Goal: Communication & Community: Participate in discussion

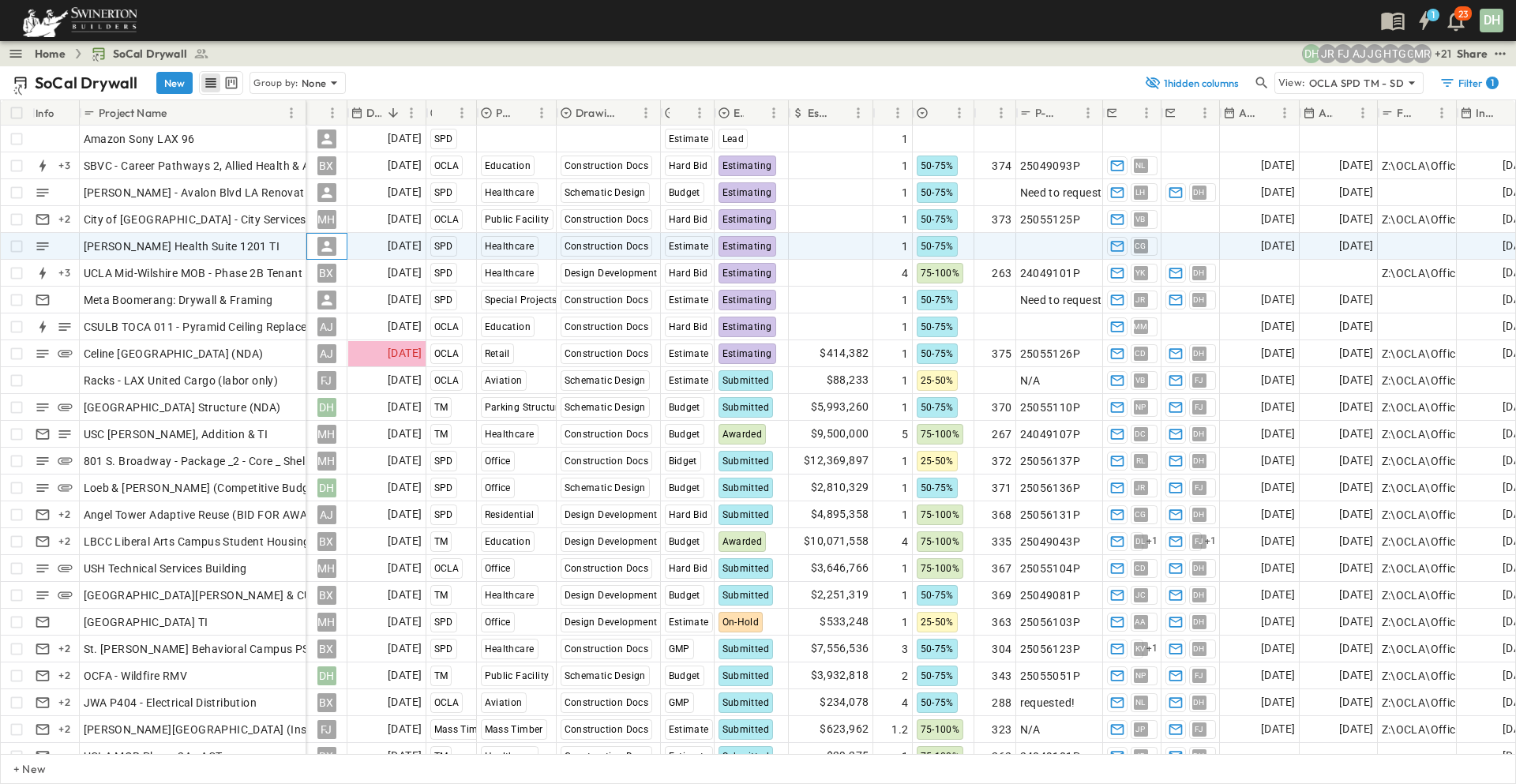
click at [326, 248] on icon at bounding box center [326, 245] width 10 height 10
type input "*"
click at [337, 337] on div "[PERSON_NAME] [PERSON_NAME]" at bounding box center [387, 347] width 141 height 19
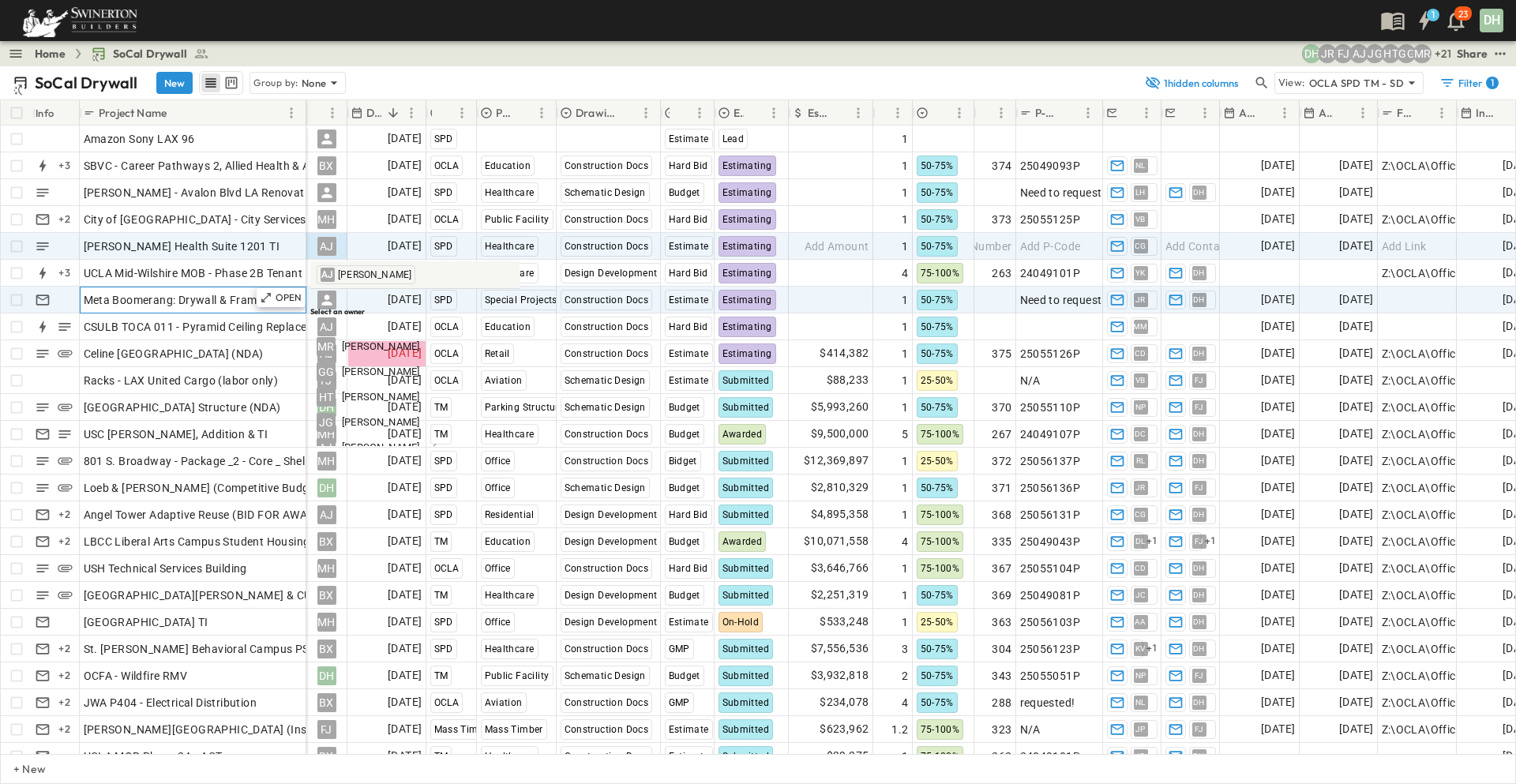
click at [199, 303] on span "Meta Boomerang: Drywall & Framing" at bounding box center [179, 300] width 190 height 16
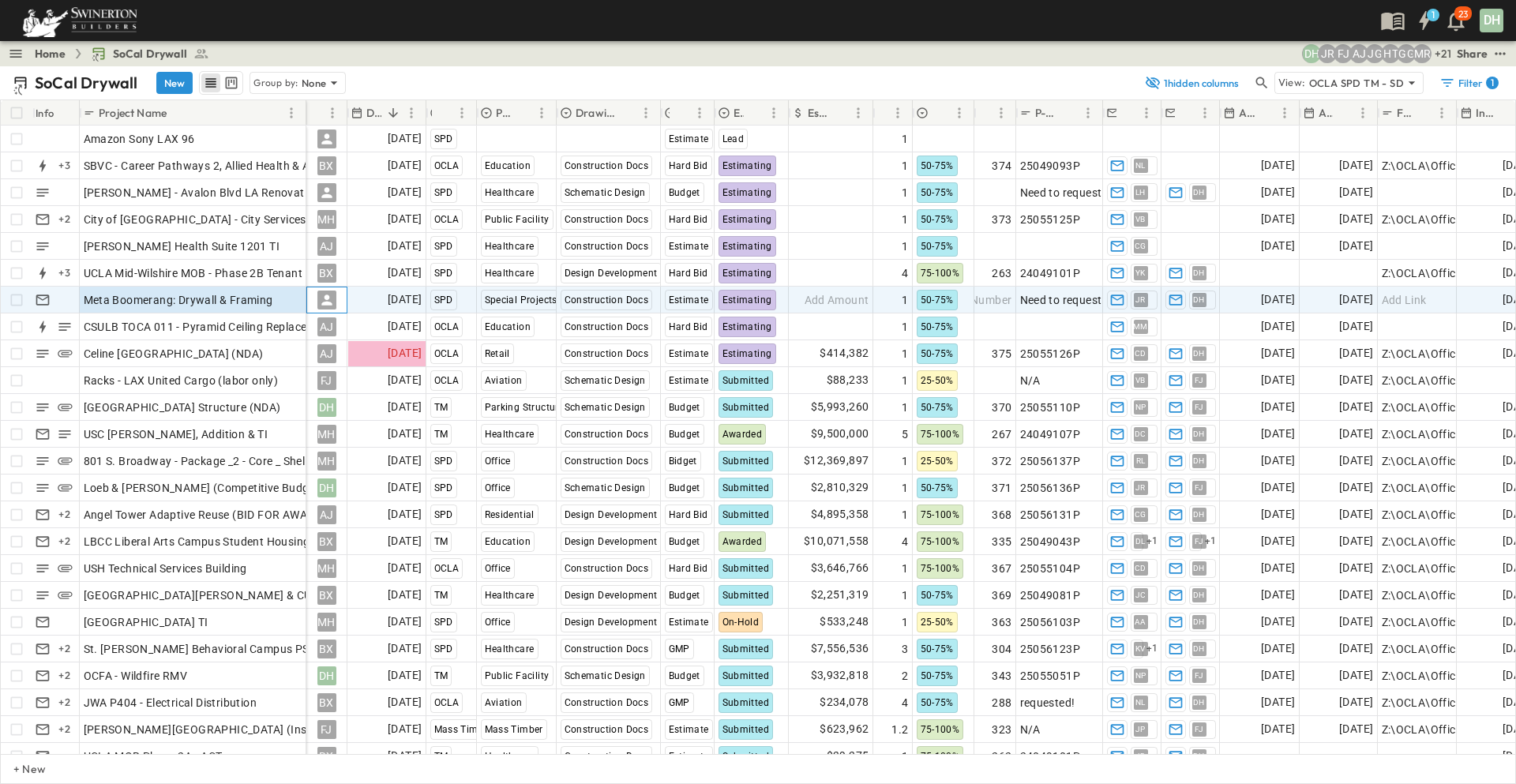
click at [326, 298] on icon at bounding box center [326, 300] width 10 height 10
type input "***"
click at [345, 393] on span "[PERSON_NAME]" at bounding box center [380, 400] width 77 height 15
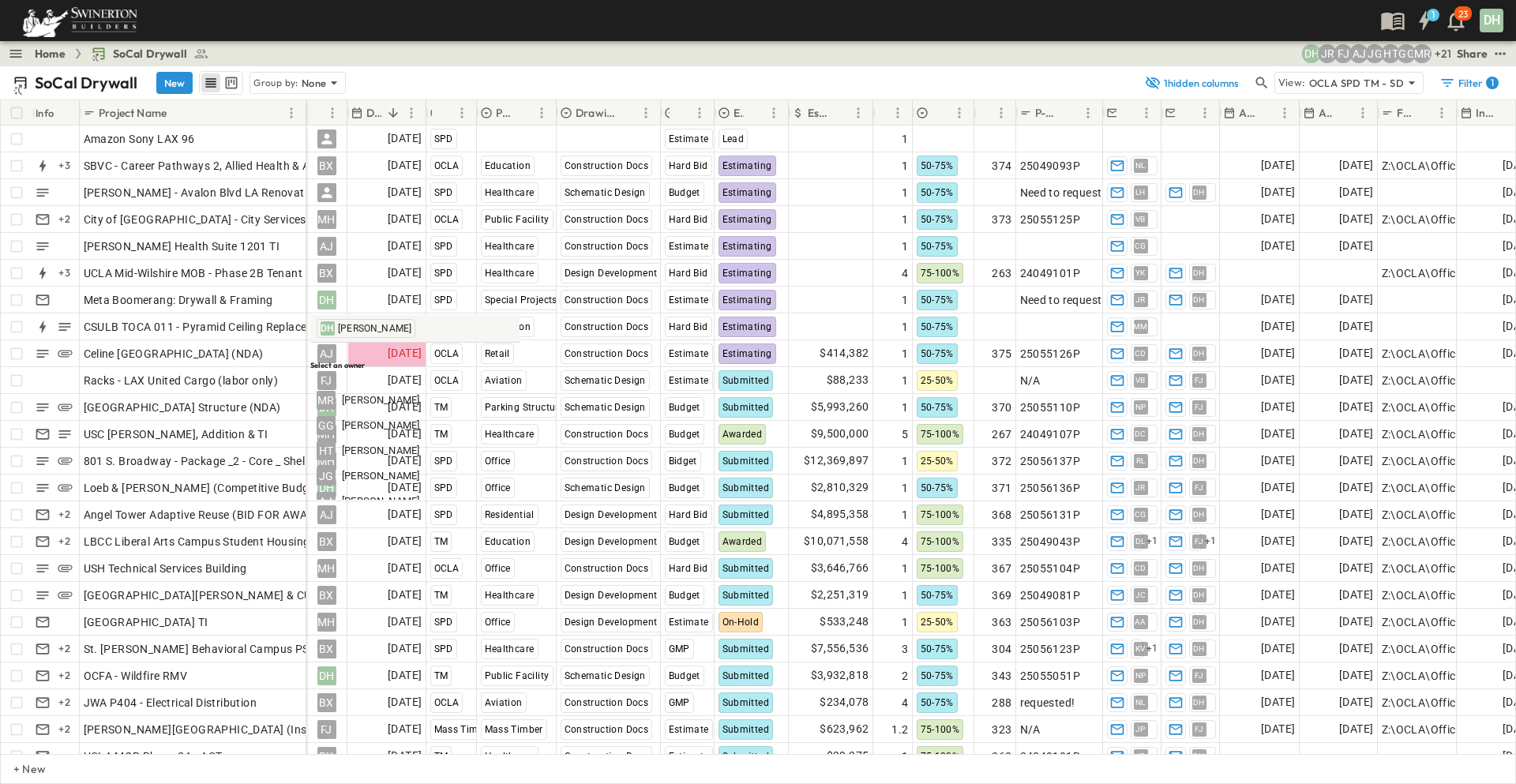
drag, startPoint x: 607, startPoint y: 58, endPoint x: 991, endPoint y: 19, distance: 386.0
click at [634, 57] on div "Home SoCal Drywall + 21 MR GG HT JG AJ [PERSON_NAME] DH Share" at bounding box center [758, 54] width 1516 height 25
drag, startPoint x: 1169, startPoint y: 21, endPoint x: 1341, endPoint y: 21, distance: 172.0
click at [1177, 21] on div "1 23 DH" at bounding box center [756, 21] width 1513 height 41
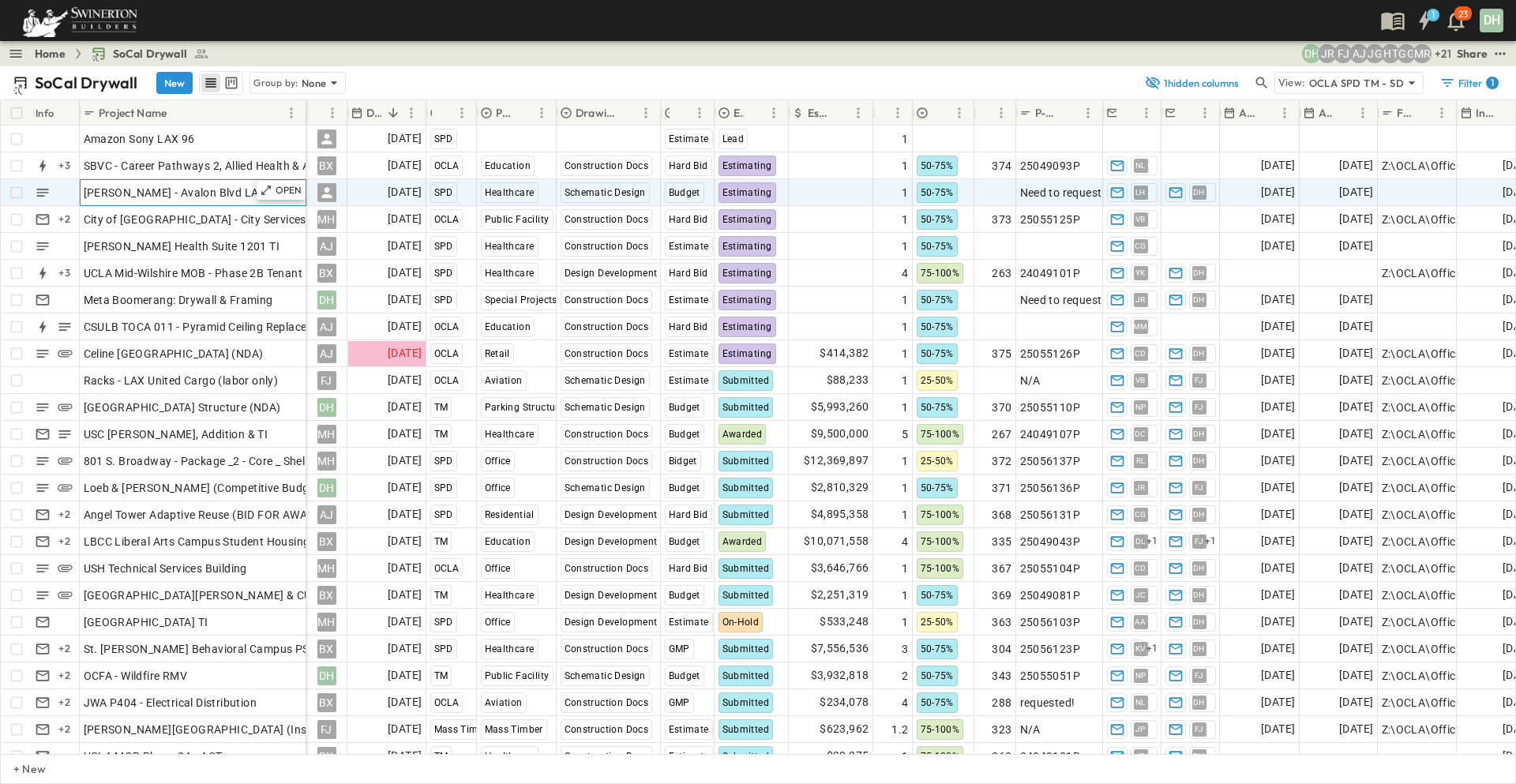
click at [238, 194] on span "[PERSON_NAME] - Avalon Blvd LA Renovation and Addition" at bounding box center [237, 193] width 306 height 16
click at [328, 190] on icon at bounding box center [326, 192] width 10 height 10
click at [529, 25] on div "1 23 DH" at bounding box center [756, 21] width 1513 height 41
